Goal: Check status

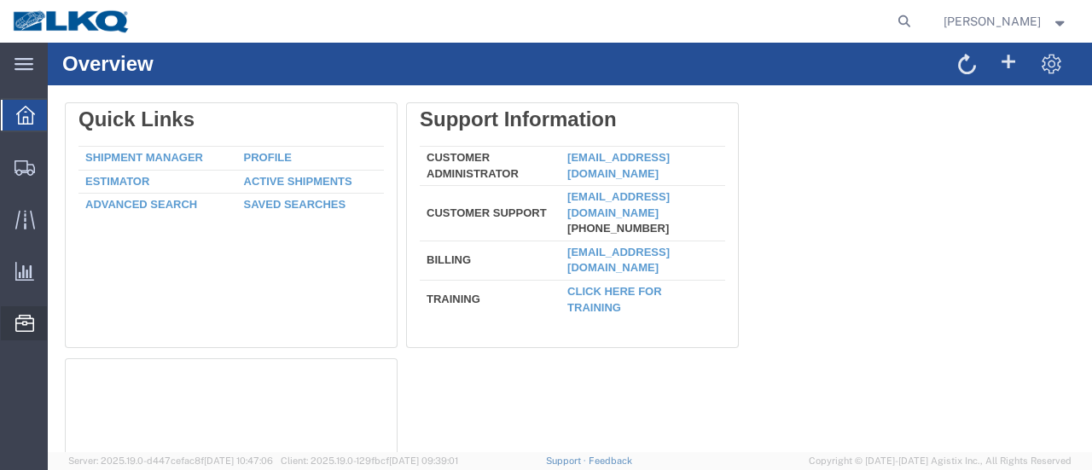
click at [0, 0] on span "Location Appointment" at bounding box center [0, 0] width 0 height 0
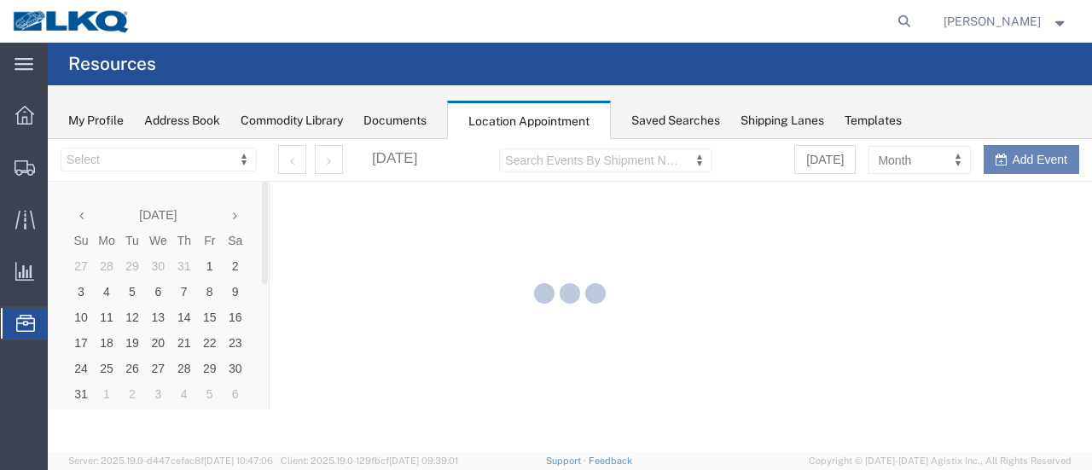
select select "28712"
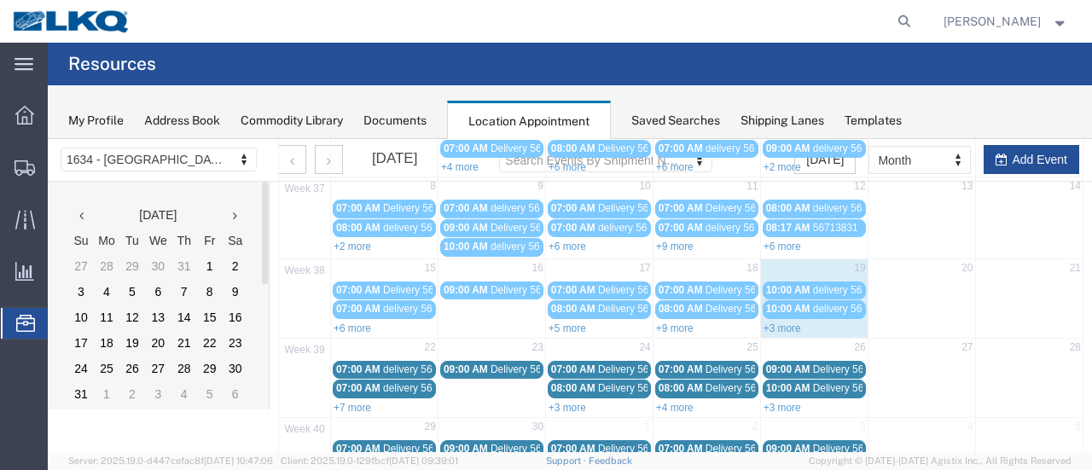
scroll to position [171, 0]
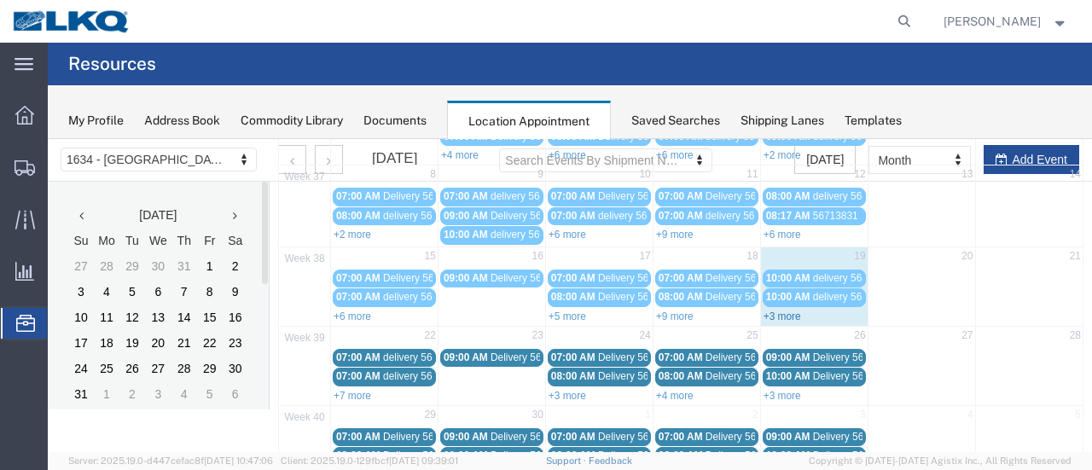
click at [776, 310] on link "+3 more" at bounding box center [782, 316] width 38 height 12
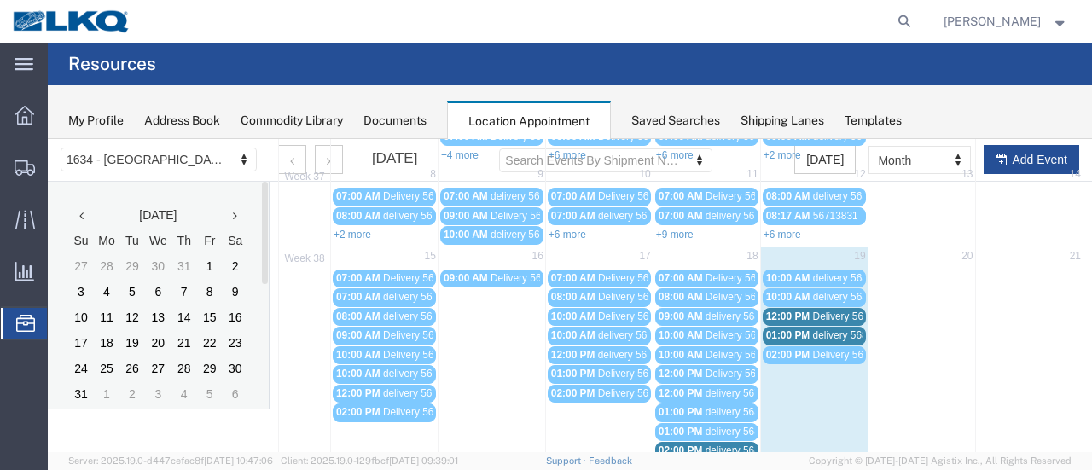
click at [836, 310] on span "Delivery 56495288" at bounding box center [855, 316] width 84 height 12
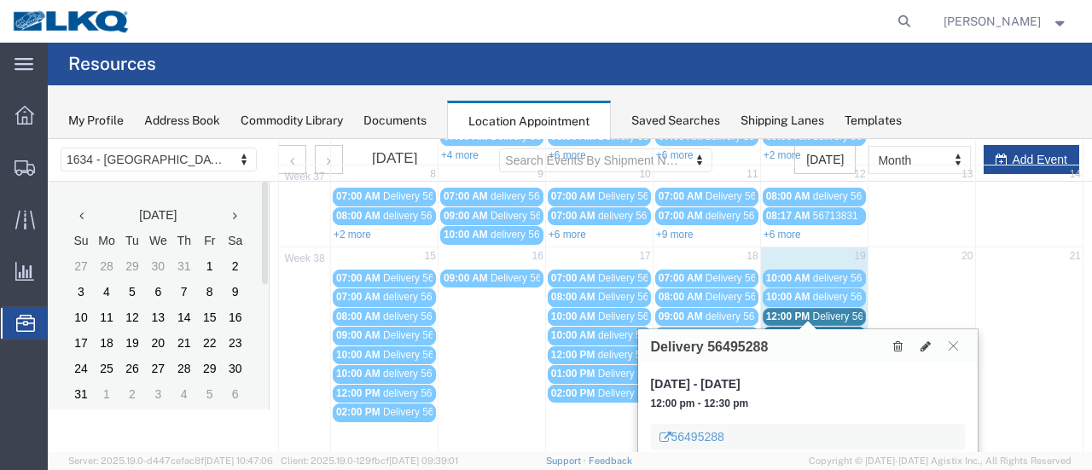
click at [829, 313] on span "Delivery 56495288" at bounding box center [855, 316] width 84 height 12
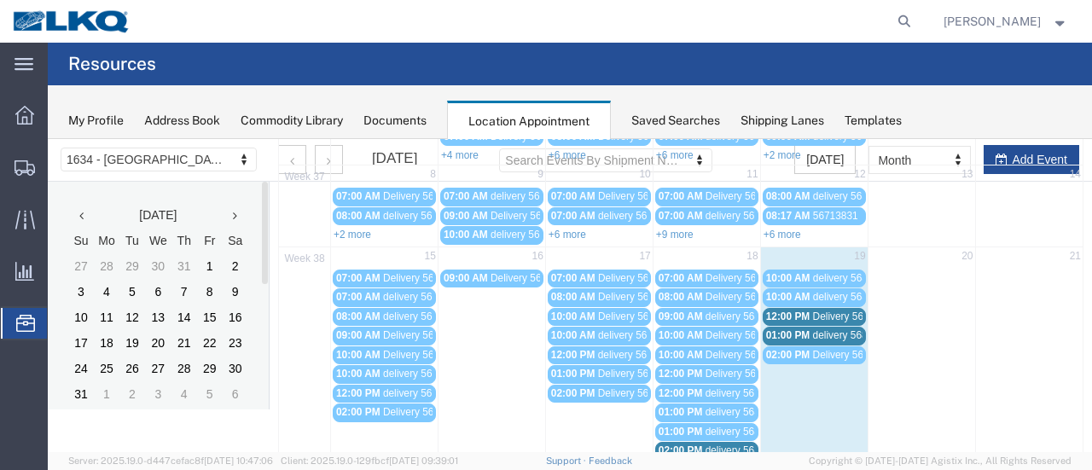
click at [842, 330] on span "delivery 56833879" at bounding box center [854, 335] width 83 height 12
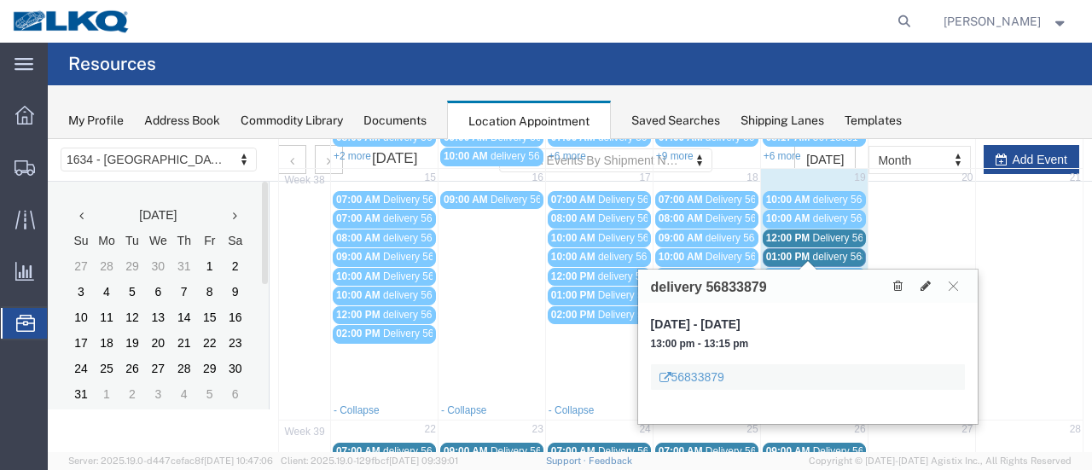
scroll to position [341, 0]
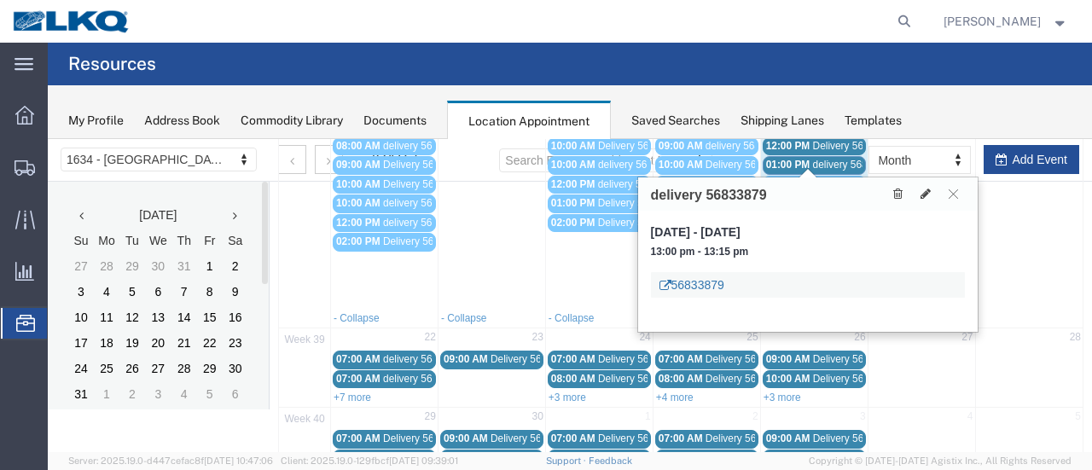
click at [694, 276] on link "56833879" at bounding box center [691, 284] width 65 height 17
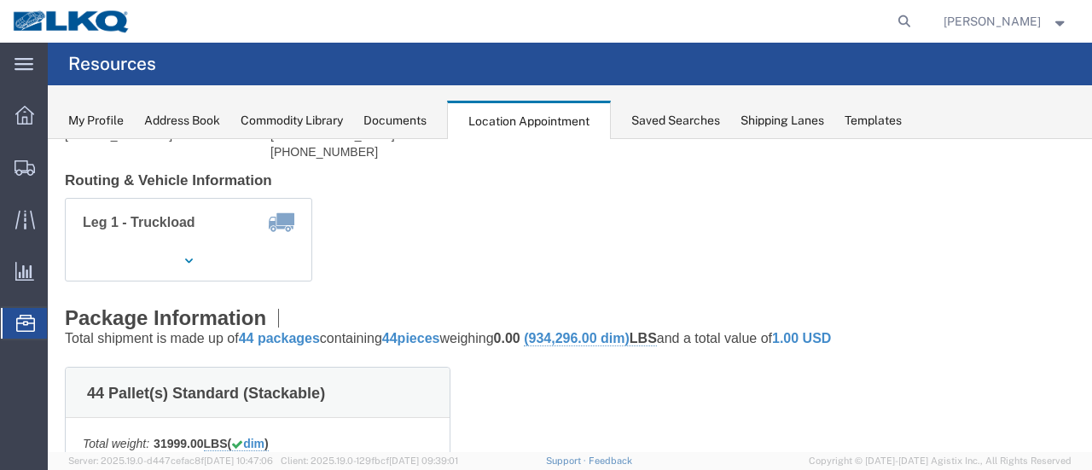
scroll to position [0, 0]
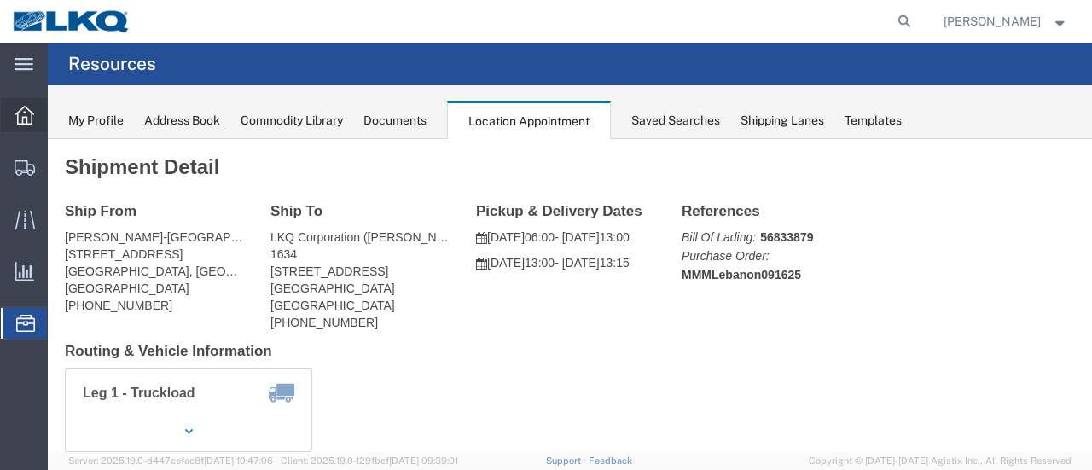
click at [20, 115] on icon at bounding box center [24, 115] width 19 height 19
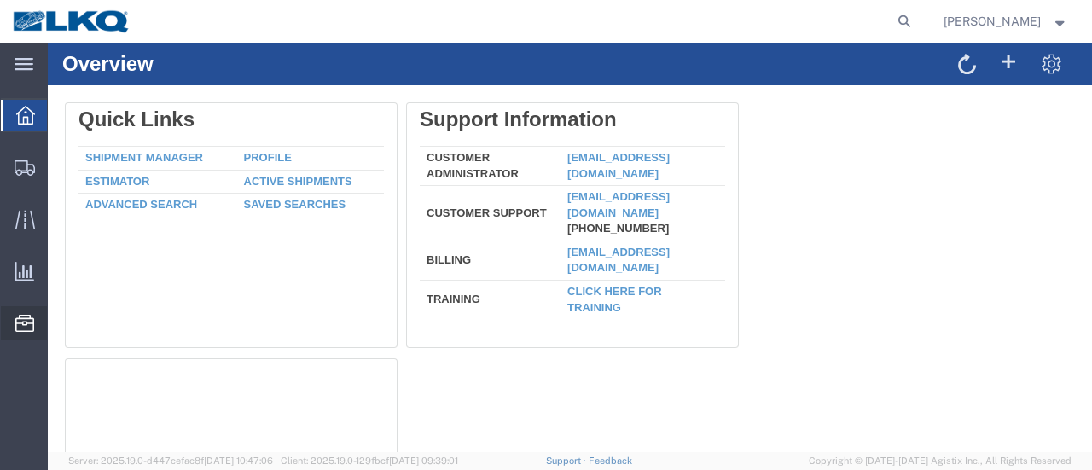
click at [0, 0] on span "Location Appointment" at bounding box center [0, 0] width 0 height 0
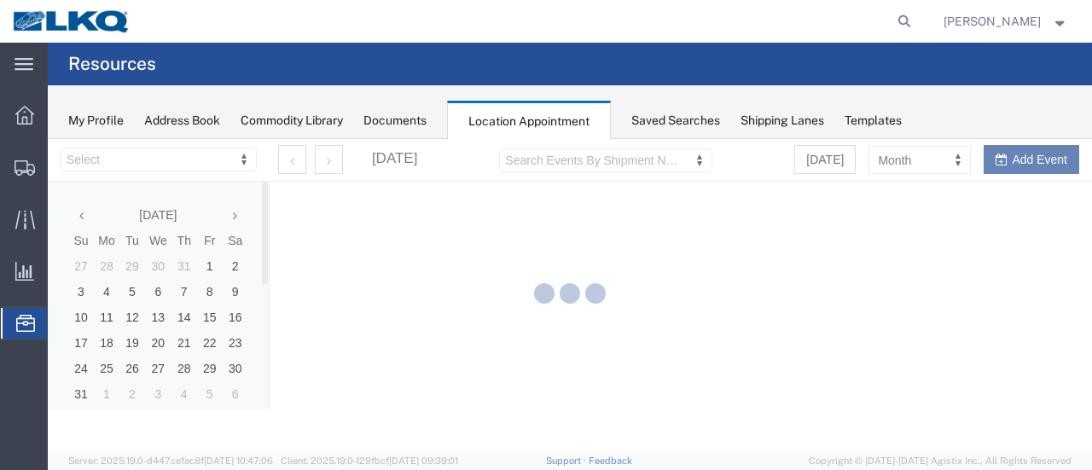
select select "28712"
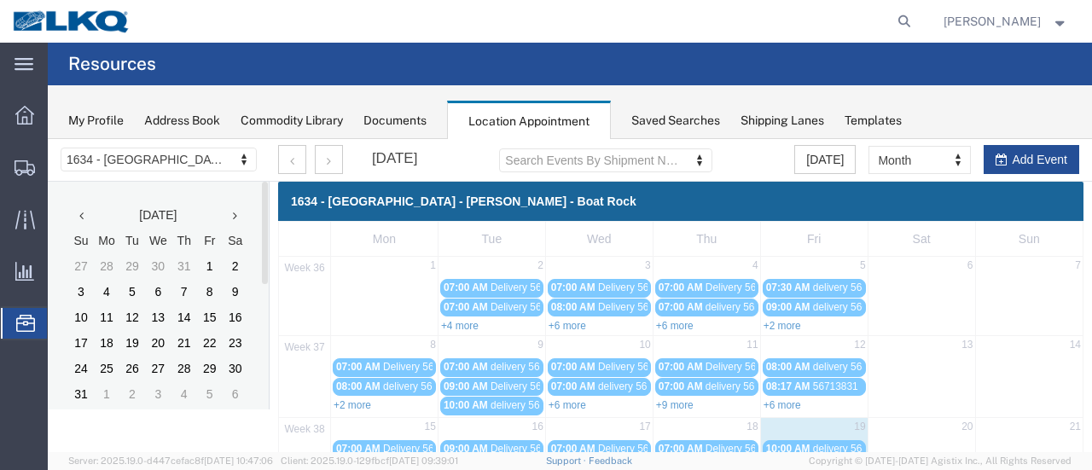
scroll to position [290, 0]
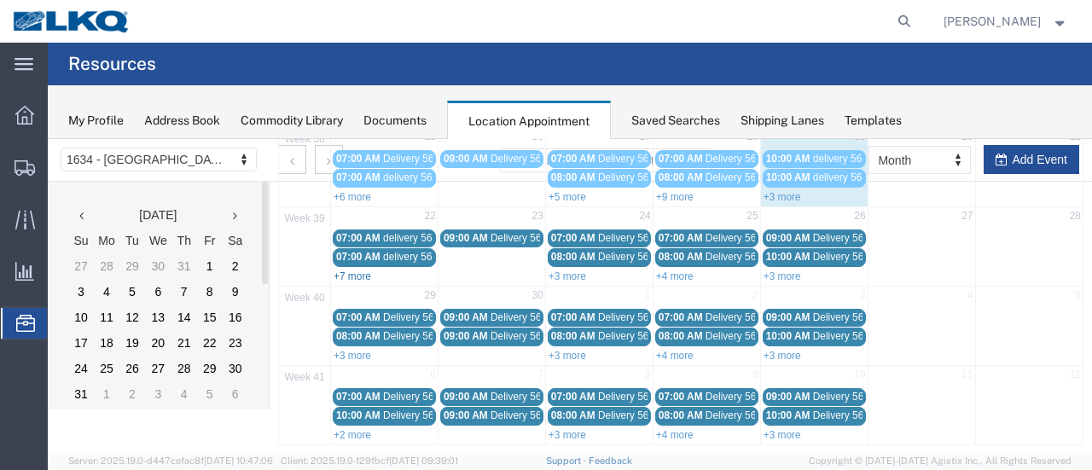
click at [343, 270] on link "+7 more" at bounding box center [353, 276] width 38 height 12
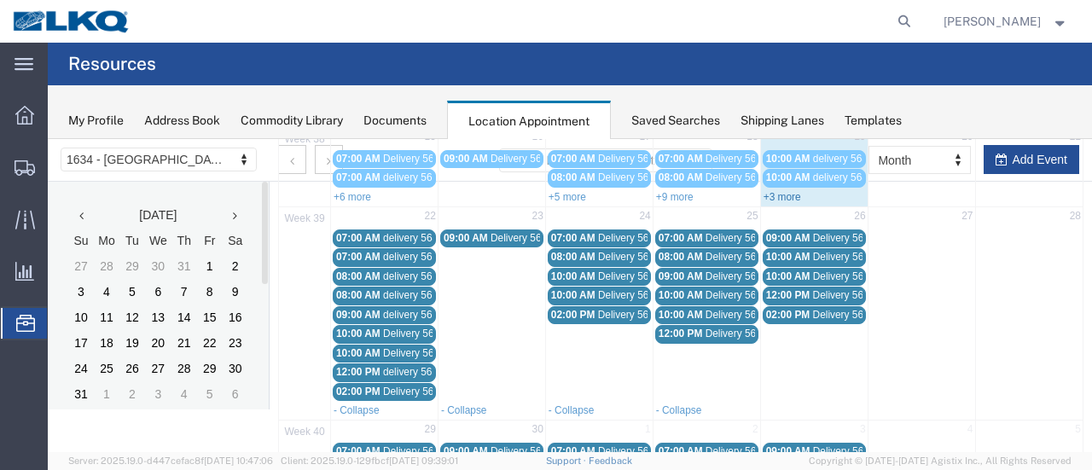
click at [773, 191] on link "+3 more" at bounding box center [782, 197] width 38 height 12
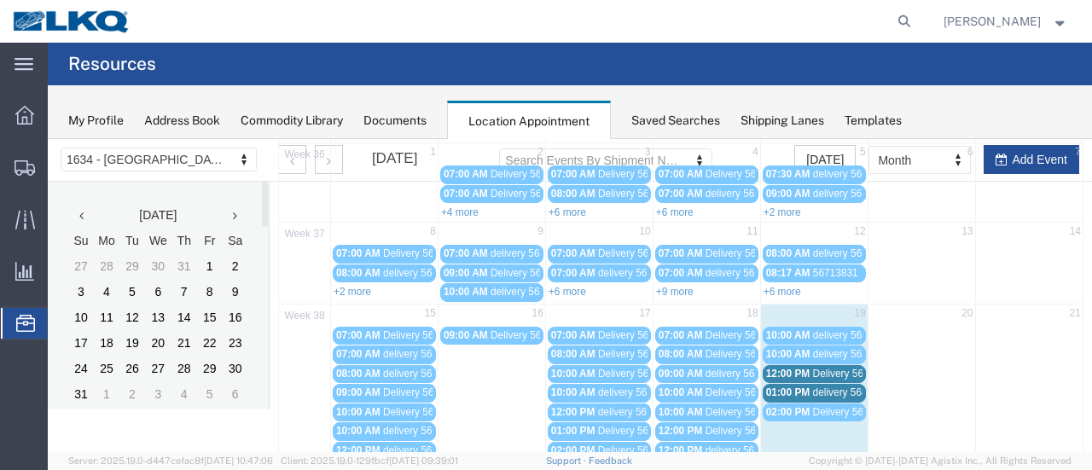
scroll to position [0, 0]
